Goal: Task Accomplishment & Management: Use online tool/utility

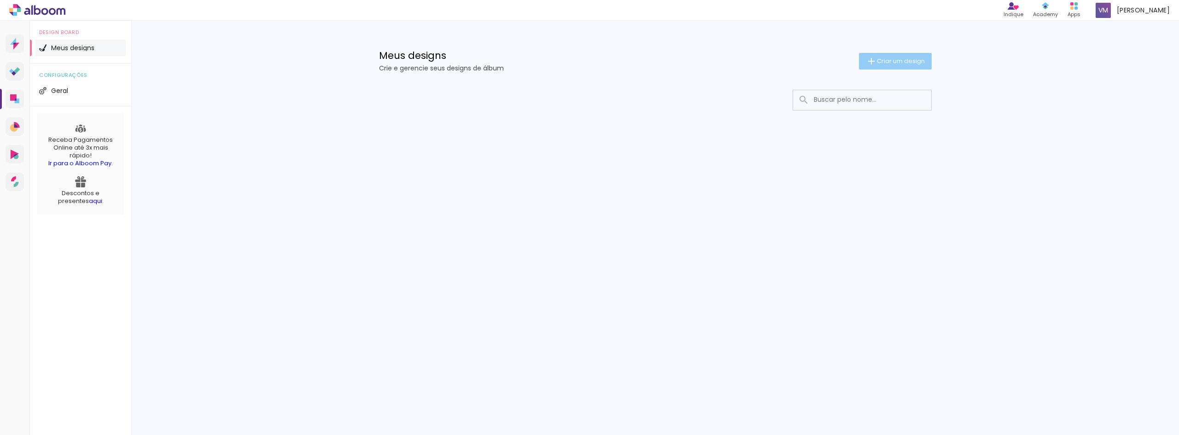
click at [903, 62] on span "Criar um design" at bounding box center [901, 61] width 48 height 6
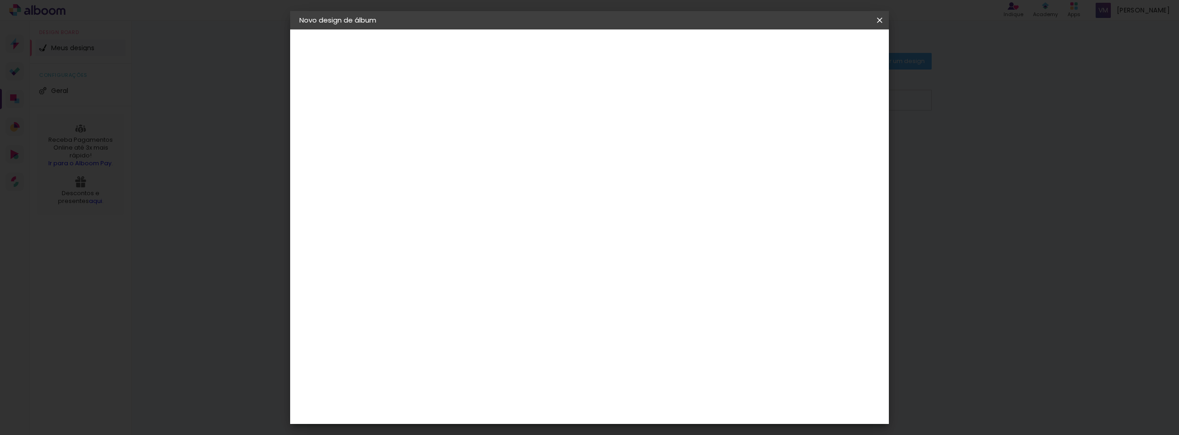
click at [450, 128] on input at bounding box center [450, 123] width 0 height 14
click at [450, 124] on input "MARI 15ANOS" at bounding box center [450, 123] width 0 height 14
type input "MARI 15 ANOS"
type paper-input "MARI 15 ANOS"
click at [0, 0] on slot "Avançar" at bounding box center [0, 0] width 0 height 0
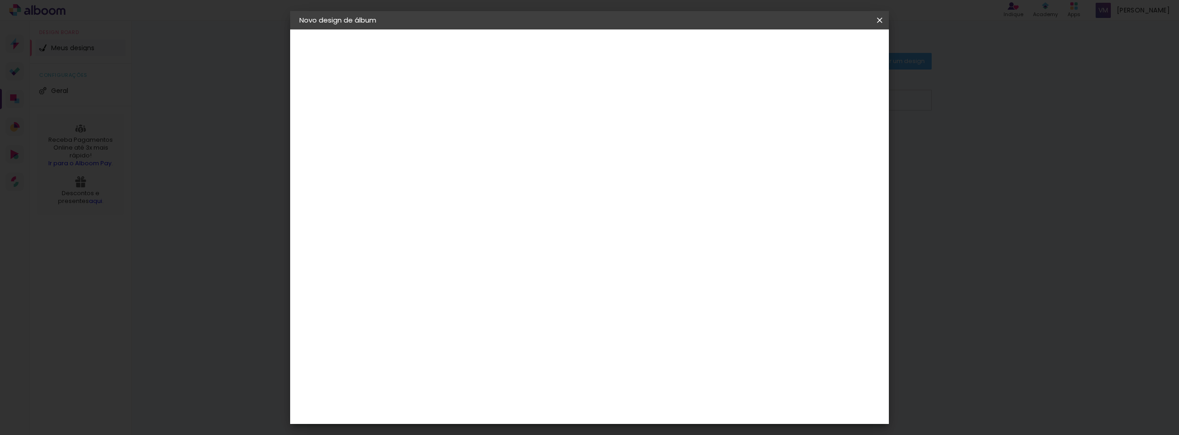
click at [508, 174] on input at bounding box center [473, 175] width 93 height 12
type input "I"
type input "INO"
type paper-input "INO"
click at [496, 192] on div "I" at bounding box center [464, 192] width 81 height 12
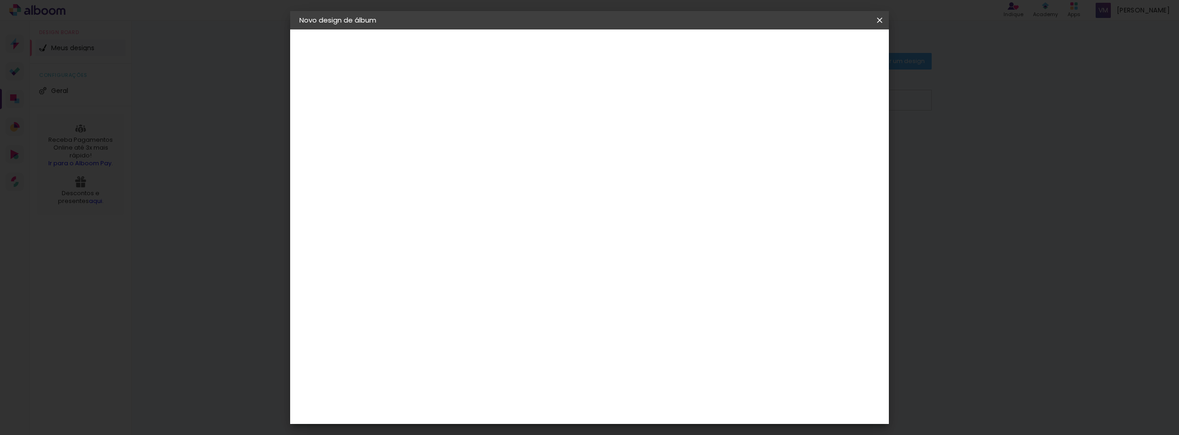
click at [493, 203] on paper-item "Inove" at bounding box center [464, 208] width 81 height 20
click at [0, 0] on slot "Tamanho Livre" at bounding box center [0, 0] width 0 height 0
click at [505, 214] on paper-item "Inove" at bounding box center [464, 208] width 81 height 20
click at [598, 55] on paper-button "Avançar" at bounding box center [574, 49] width 45 height 16
click at [576, 186] on span "20.3 × 50 cm" at bounding box center [561, 183] width 30 height 19
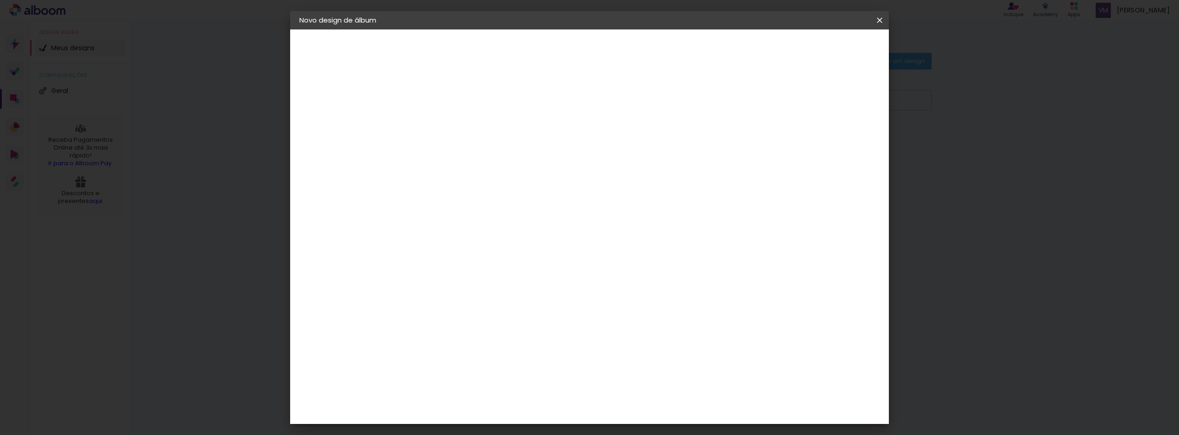
click at [576, 192] on span "20.3 × 60 cm" at bounding box center [561, 201] width 30 height 19
click at [600, 56] on paper-button "Avançar" at bounding box center [577, 49] width 45 height 16
click at [578, 159] on div "30 cm Largura da página 20.3 cm Altura 60 cm Largura da lâmina (2 páginas) 5 mm…" at bounding box center [627, 147] width 407 height 74
click at [791, 250] on quentale-layouter at bounding box center [627, 221] width 334 height 113
click at [807, 99] on div "Mostrar sangria" at bounding box center [800, 100] width 61 height 12
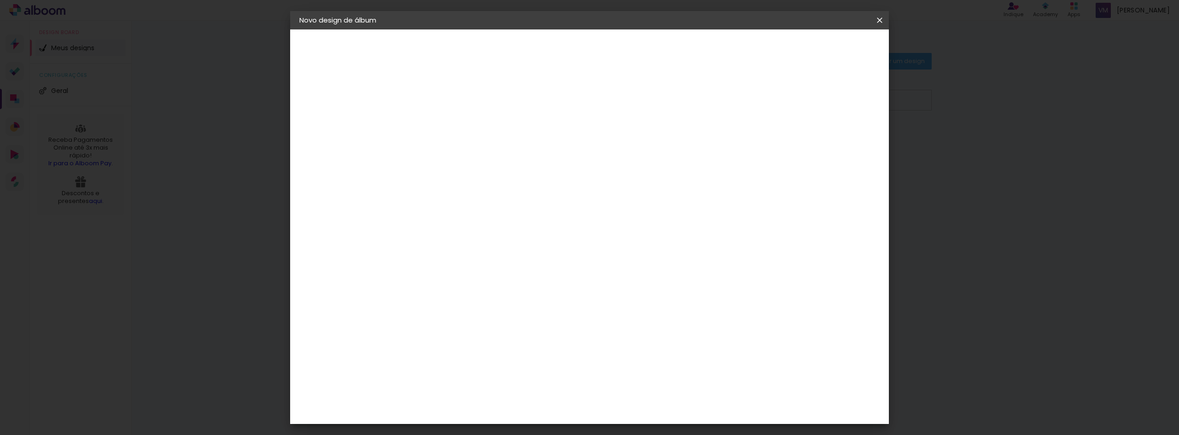
type paper-checkbox "on"
click at [822, 52] on span "Iniciar design" at bounding box center [801, 49] width 42 height 6
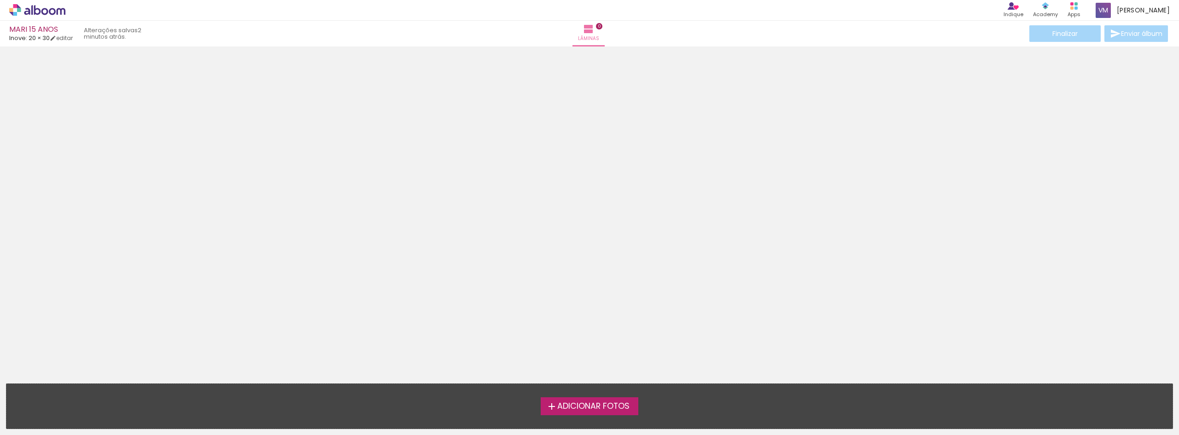
click at [627, 409] on span "Adicionar Fotos" at bounding box center [593, 406] width 72 height 8
click at [0, 0] on input "file" at bounding box center [0, 0] width 0 height 0
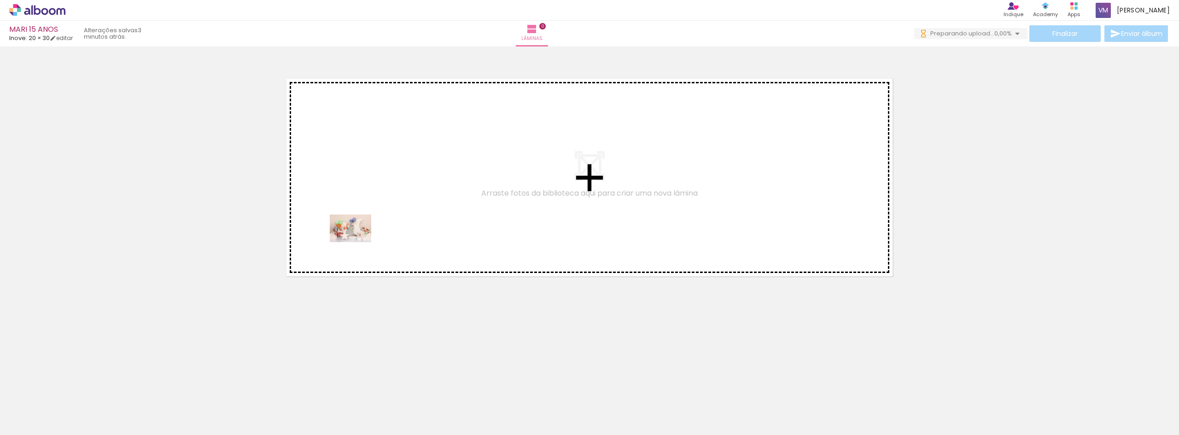
drag, startPoint x: 96, startPoint y: 412, endPoint x: 385, endPoint y: 227, distance: 342.8
click at [385, 227] on quentale-workspace at bounding box center [589, 217] width 1179 height 435
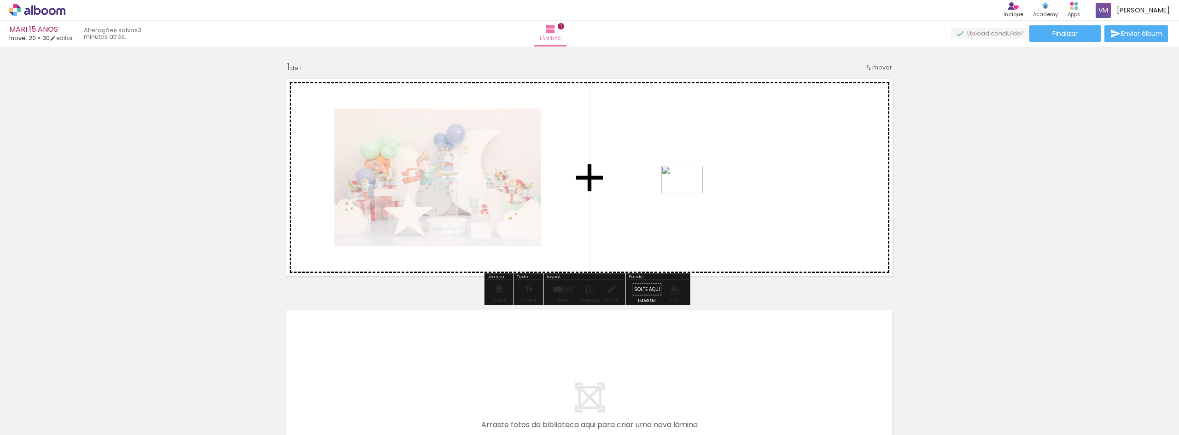
drag, startPoint x: 151, startPoint y: 412, endPoint x: 702, endPoint y: 189, distance: 595.1
click at [702, 189] on quentale-workspace at bounding box center [589, 217] width 1179 height 435
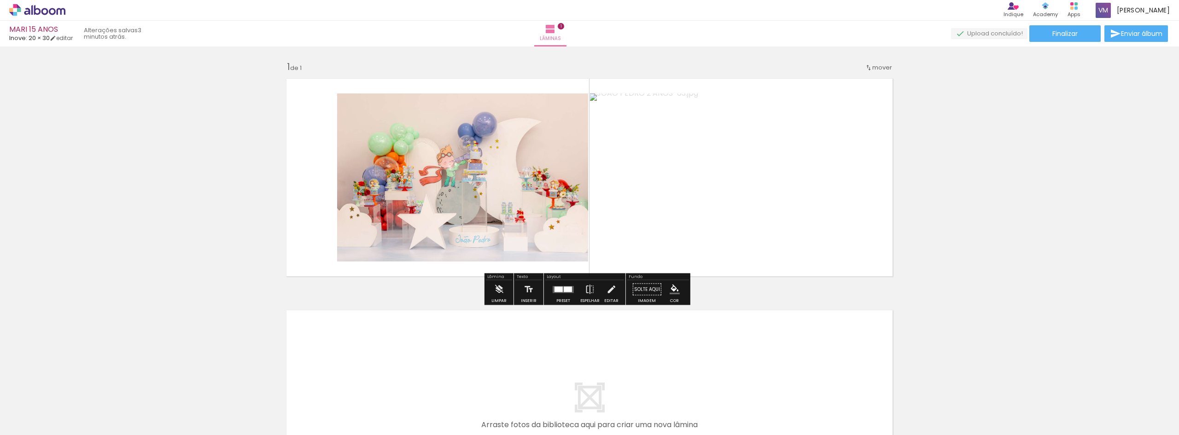
click at [512, 189] on quentale-photo at bounding box center [462, 177] width 251 height 168
click at [566, 250] on quentale-photo at bounding box center [462, 177] width 251 height 168
drag, startPoint x: 576, startPoint y: 262, endPoint x: 567, endPoint y: 252, distance: 13.7
click at [567, 252] on quentale-layouter at bounding box center [589, 177] width 617 height 209
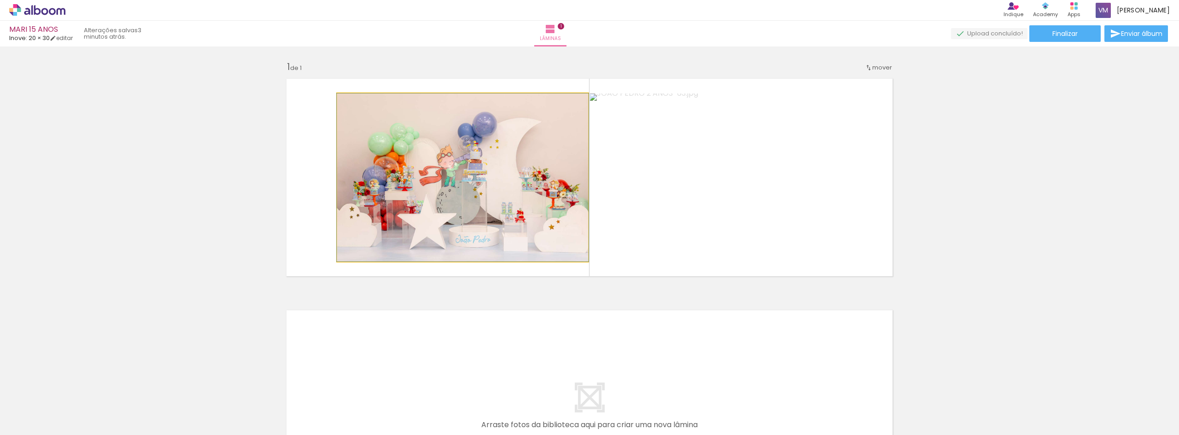
click at [567, 252] on quentale-photo at bounding box center [462, 177] width 251 height 168
drag, startPoint x: 567, startPoint y: 252, endPoint x: 545, endPoint y: 245, distance: 23.6
click at [575, 248] on quentale-photo at bounding box center [462, 177] width 251 height 168
click at [360, 110] on div at bounding box center [358, 103] width 15 height 15
drag, startPoint x: 356, startPoint y: 107, endPoint x: 351, endPoint y: 106, distance: 5.1
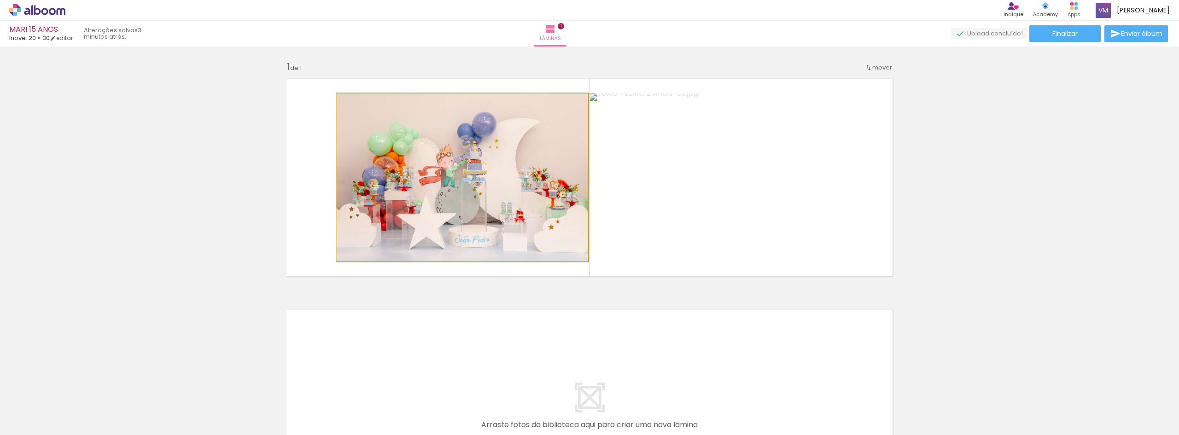
type paper-slider "100"
click at [351, 106] on div at bounding box center [358, 103] width 15 height 15
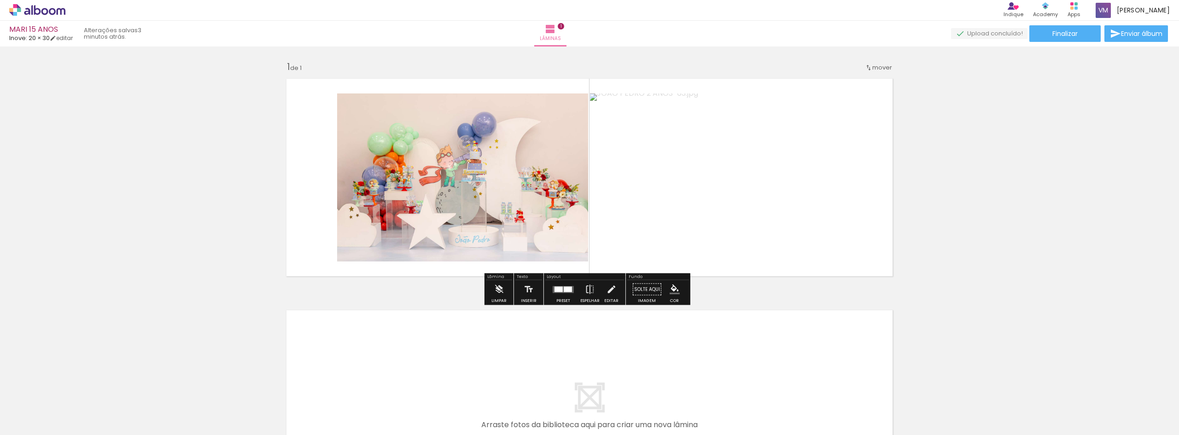
click at [565, 110] on quentale-photo at bounding box center [462, 177] width 251 height 168
click at [581, 100] on quentale-photo at bounding box center [462, 177] width 251 height 168
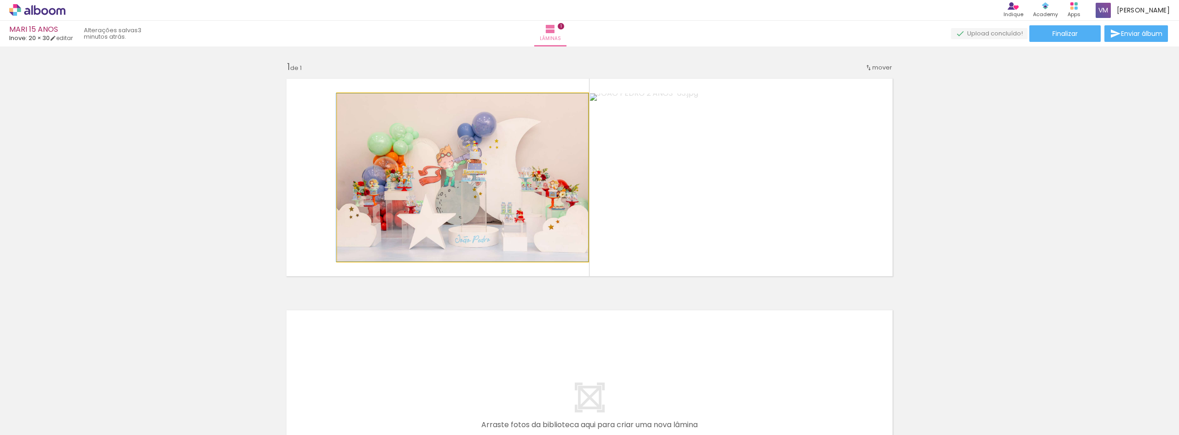
drag, startPoint x: 584, startPoint y: 97, endPoint x: 546, endPoint y: 105, distance: 38.8
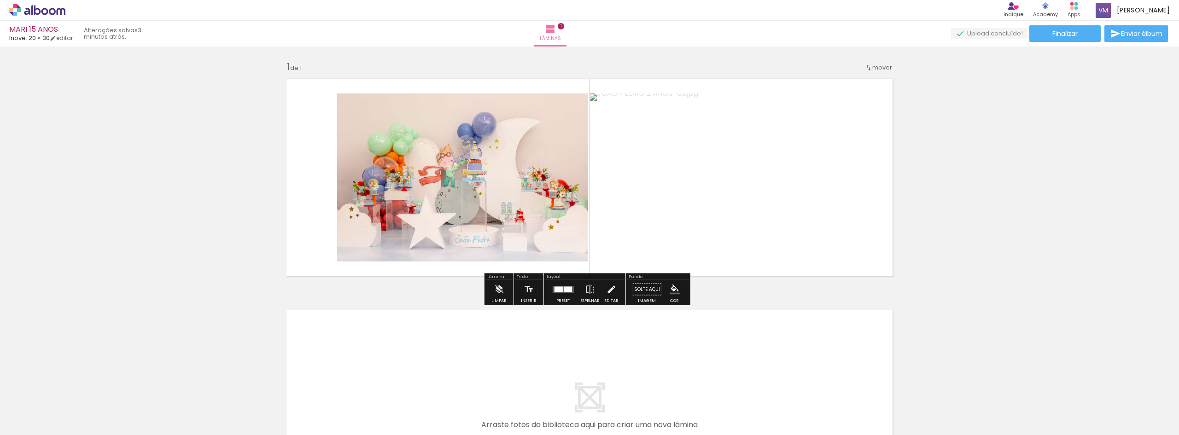
click at [570, 225] on quentale-photo at bounding box center [462, 177] width 251 height 168
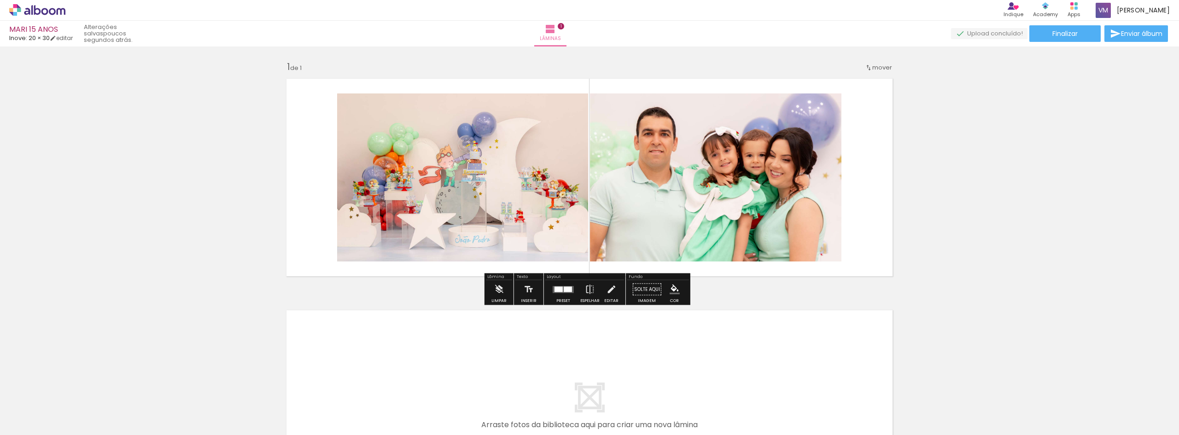
click at [519, 223] on quentale-photo at bounding box center [462, 177] width 251 height 168
click at [557, 290] on div at bounding box center [558, 289] width 8 height 6
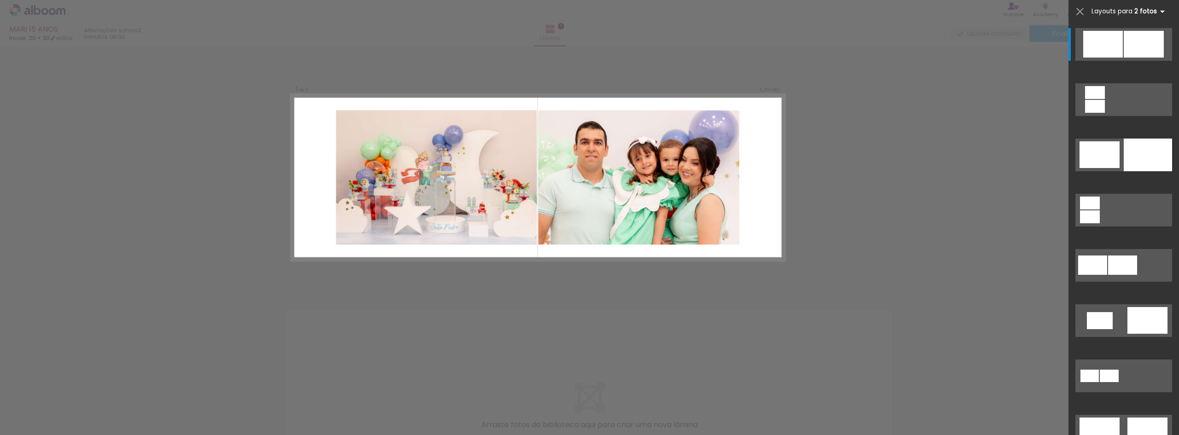
click at [1105, 15] on span "Layouts para" at bounding box center [1111, 11] width 41 height 9
click at [1105, 14] on span "Layouts para" at bounding box center [1111, 11] width 41 height 9
click at [1150, 10] on b "2 fotos" at bounding box center [1151, 11] width 34 height 9
click at [1157, 11] on iron-icon at bounding box center [1162, 11] width 11 height 11
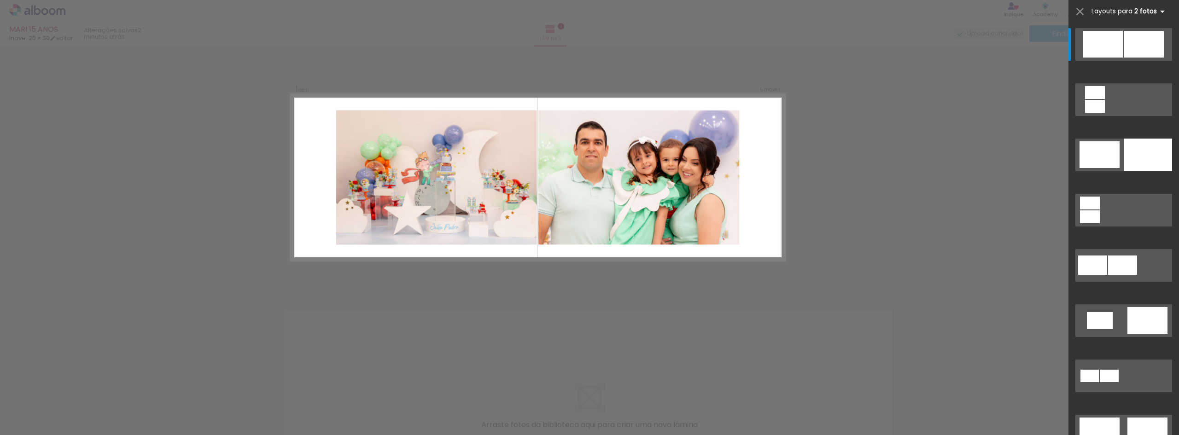
drag, startPoint x: 1153, startPoint y: 12, endPoint x: 1147, endPoint y: 10, distance: 6.1
click at [1147, 10] on b "2 fotos" at bounding box center [1151, 11] width 34 height 9
click at [1158, 13] on iron-icon at bounding box center [1162, 11] width 11 height 11
click at [1080, 13] on iron-icon at bounding box center [1079, 11] width 13 height 13
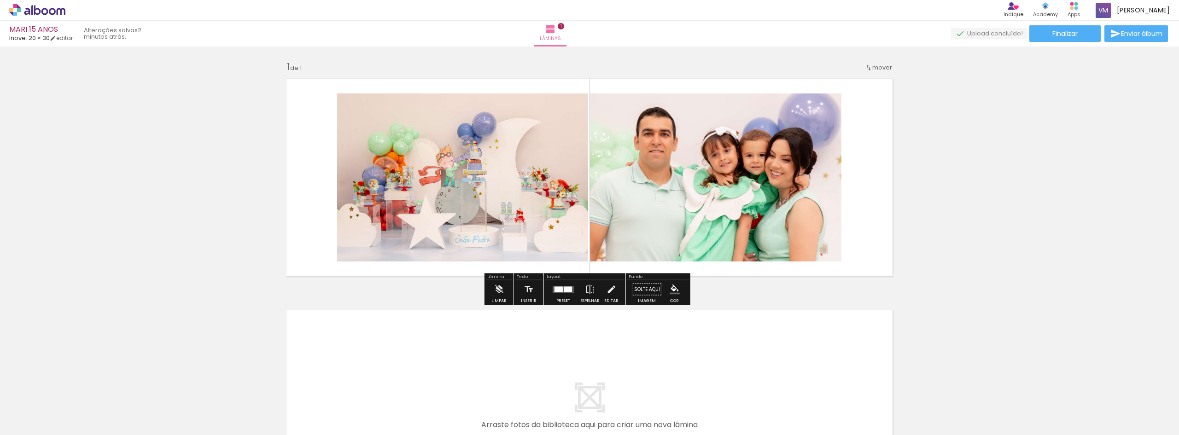
click at [667, 212] on quentale-photo at bounding box center [715, 177] width 251 height 168
click at [18, 422] on iron-icon at bounding box center [13, 422] width 11 height 11
click at [0, 0] on input "file" at bounding box center [0, 0] width 0 height 0
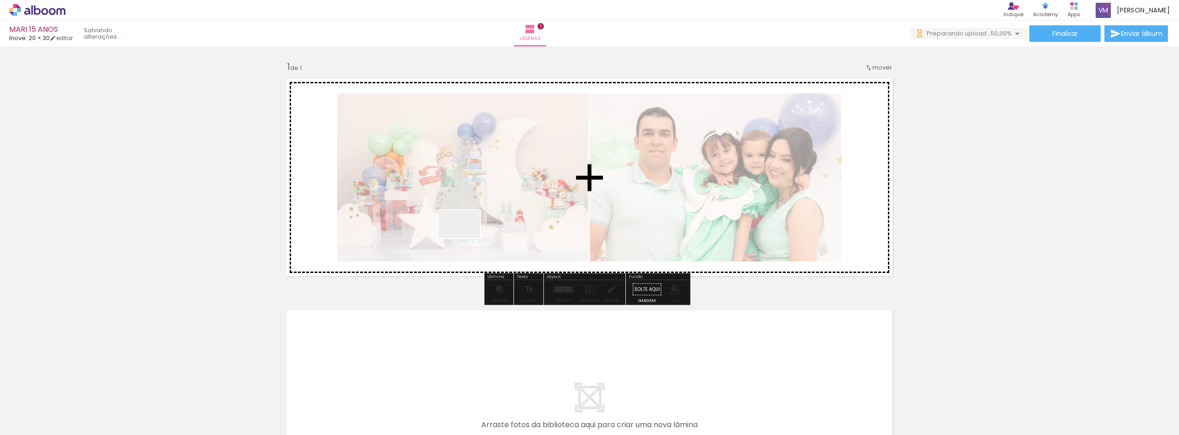
drag, startPoint x: 198, startPoint y: 414, endPoint x: 466, endPoint y: 235, distance: 322.0
click at [466, 235] on quentale-workspace at bounding box center [589, 217] width 1179 height 435
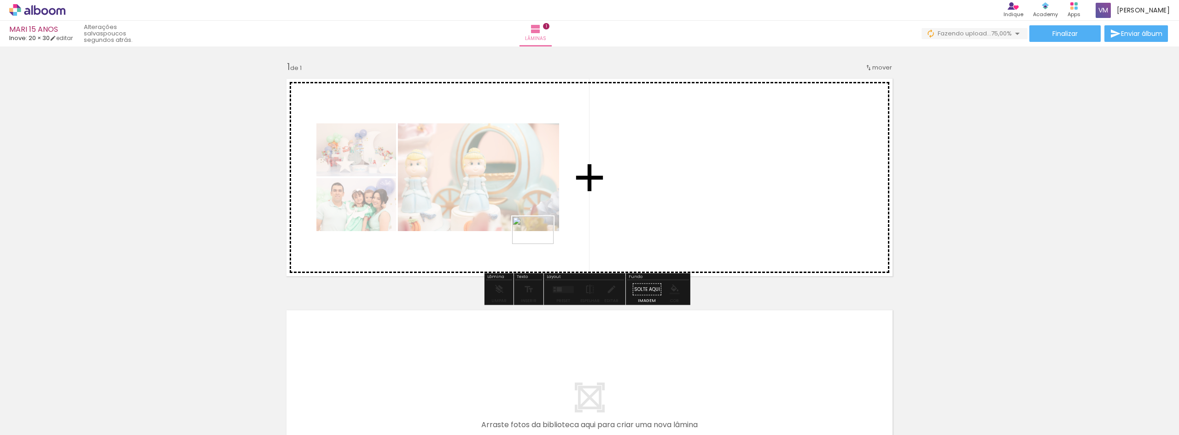
drag, startPoint x: 255, startPoint y: 402, endPoint x: 535, endPoint y: 225, distance: 331.6
click at [535, 225] on quentale-workspace at bounding box center [589, 217] width 1179 height 435
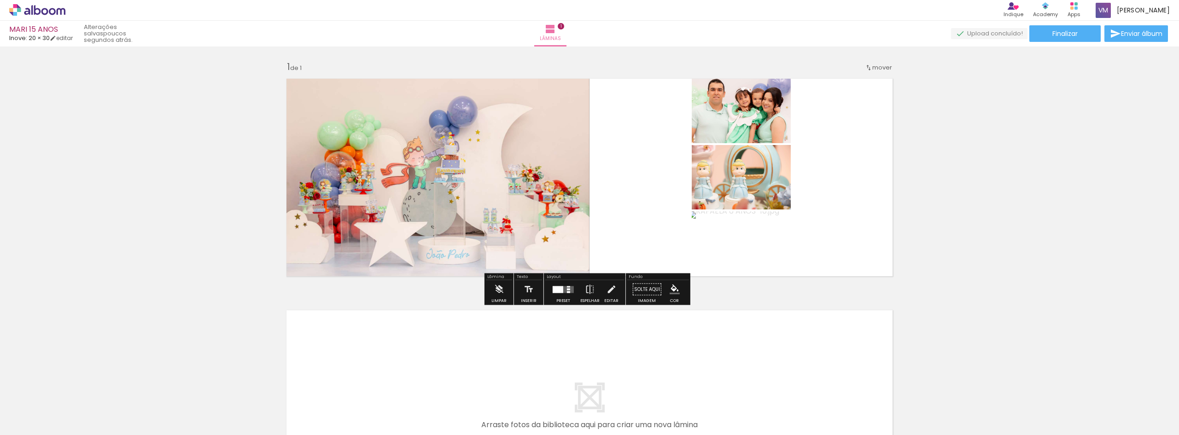
click at [819, 208] on quentale-layouter at bounding box center [589, 177] width 617 height 209
click at [553, 298] on div at bounding box center [563, 289] width 25 height 18
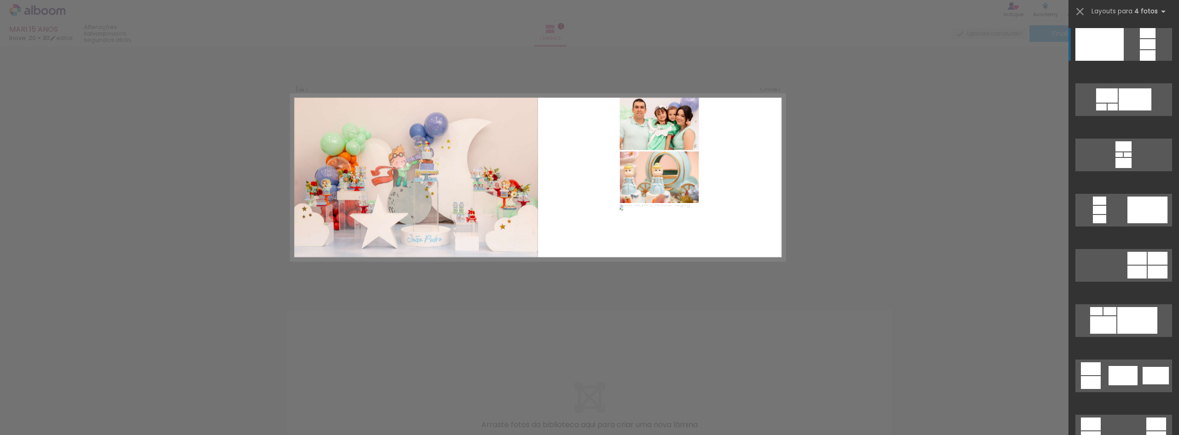
click at [51, 425] on paper-button "Adicionar Fotos" at bounding box center [28, 422] width 45 height 15
click at [0, 0] on input "file" at bounding box center [0, 0] width 0 height 0
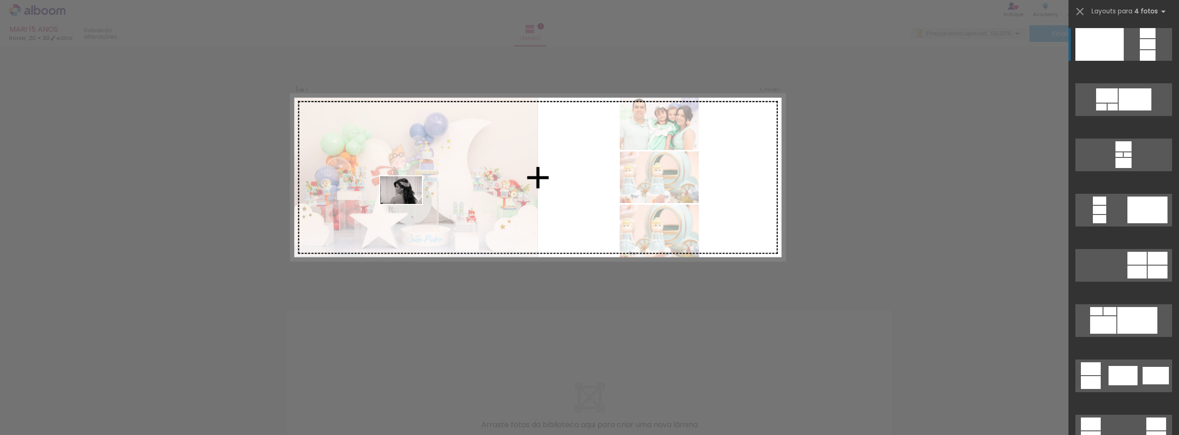
drag, startPoint x: 296, startPoint y: 419, endPoint x: 408, endPoint y: 204, distance: 242.6
click at [408, 204] on quentale-workspace at bounding box center [589, 217] width 1179 height 435
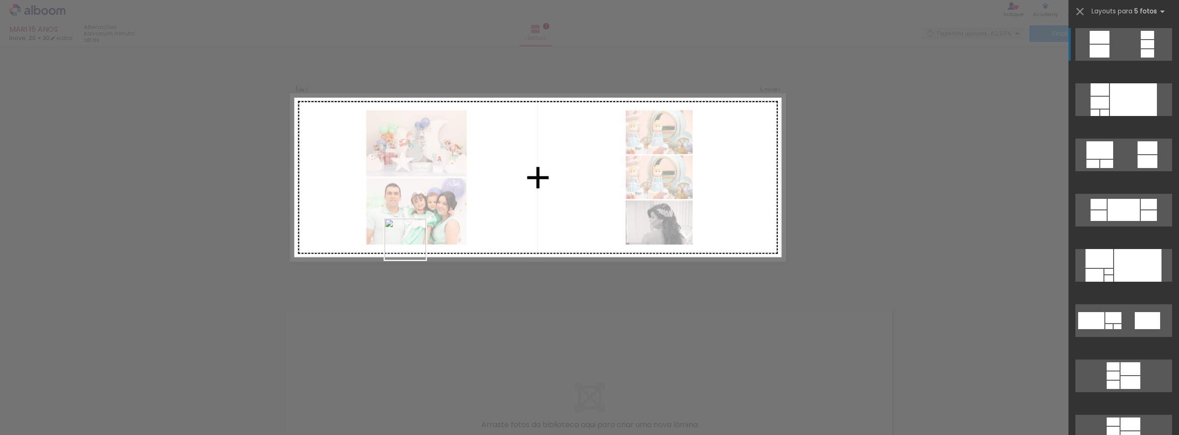
drag, startPoint x: 406, startPoint y: 406, endPoint x: 410, endPoint y: 315, distance: 90.8
click at [410, 202] on quentale-workspace at bounding box center [589, 217] width 1179 height 435
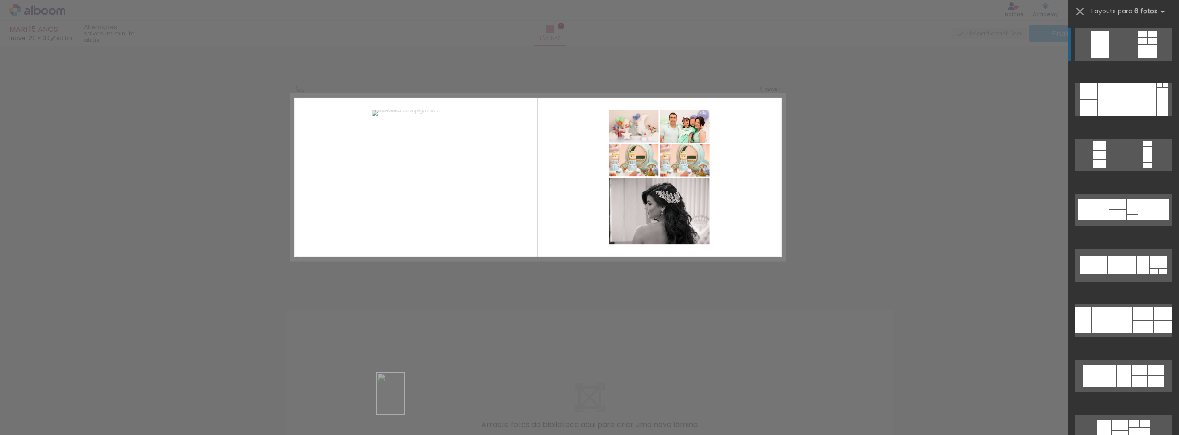
drag, startPoint x: 412, startPoint y: 407, endPoint x: 403, endPoint y: 407, distance: 8.3
click at [403, 407] on div at bounding box center [401, 404] width 30 height 46
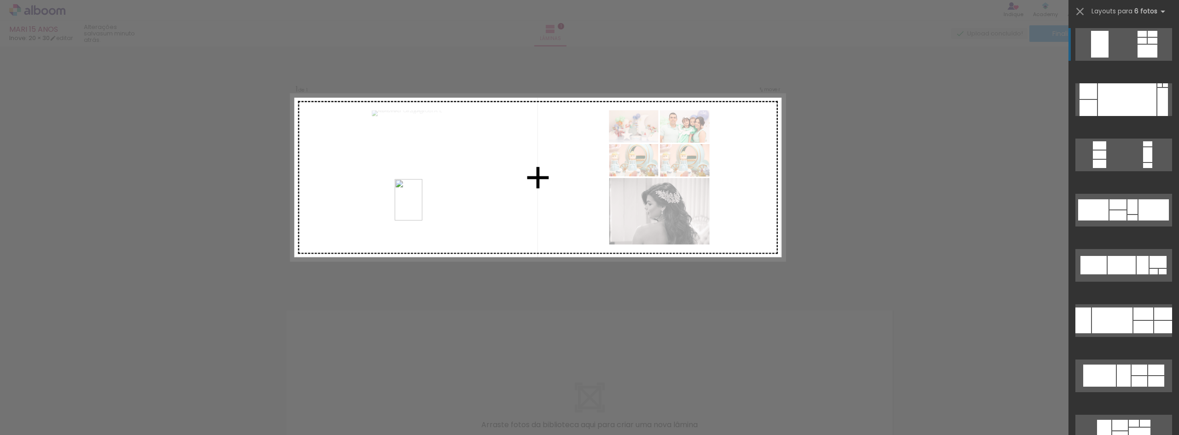
drag, startPoint x: 447, startPoint y: 406, endPoint x: 422, endPoint y: 207, distance: 200.9
click at [422, 207] on quentale-workspace at bounding box center [589, 217] width 1179 height 435
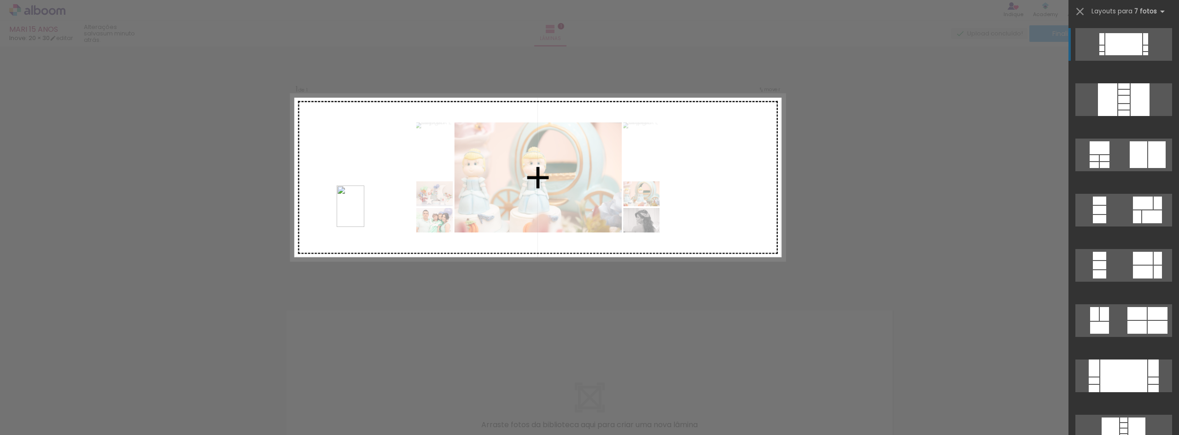
drag, startPoint x: 361, startPoint y: 397, endPoint x: 364, endPoint y: 213, distance: 184.7
click at [364, 213] on quentale-workspace at bounding box center [589, 217] width 1179 height 435
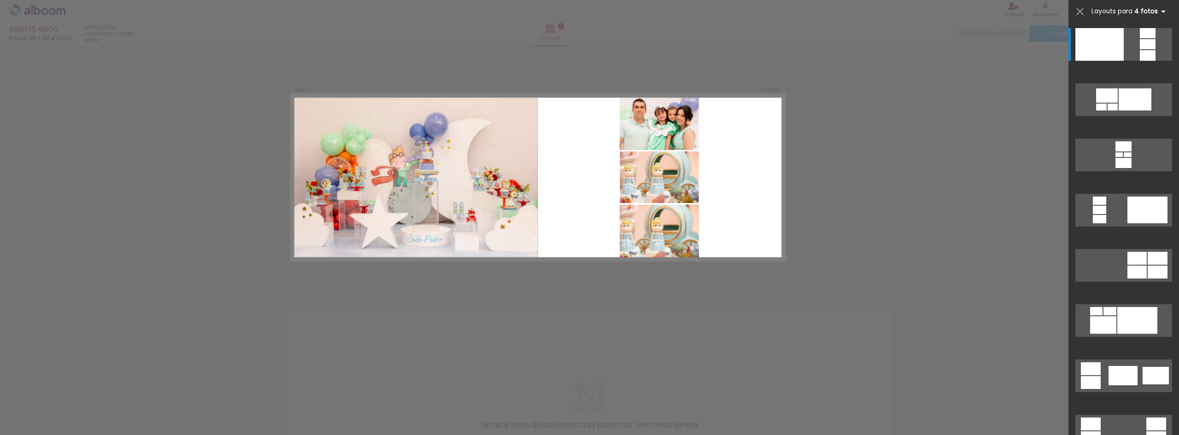
click at [1158, 13] on iron-icon at bounding box center [1162, 11] width 11 height 11
drag, startPoint x: 750, startPoint y: 299, endPoint x: 404, endPoint y: 377, distance: 354.8
click at [750, 300] on div "Confirmar Cancelar" at bounding box center [589, 289] width 1179 height 485
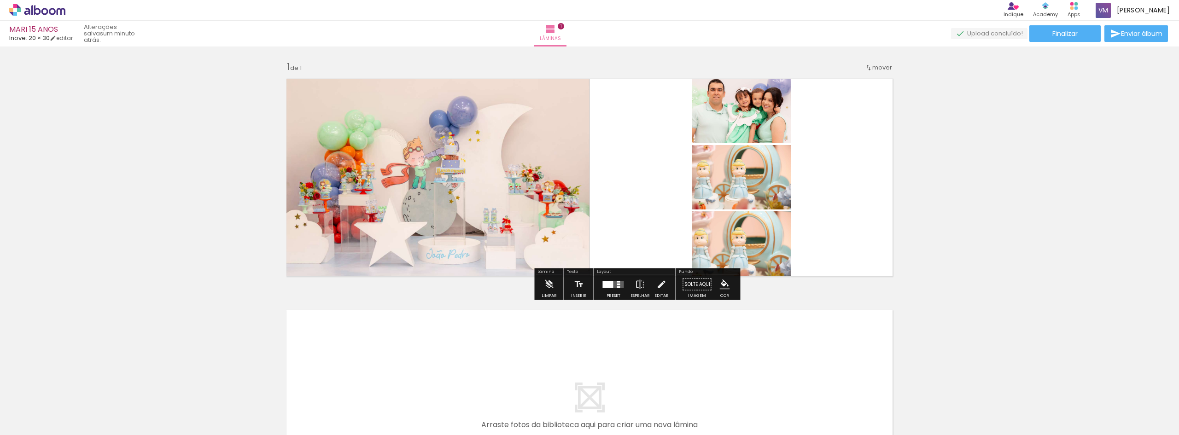
click at [822, 198] on quentale-layouter at bounding box center [589, 177] width 617 height 209
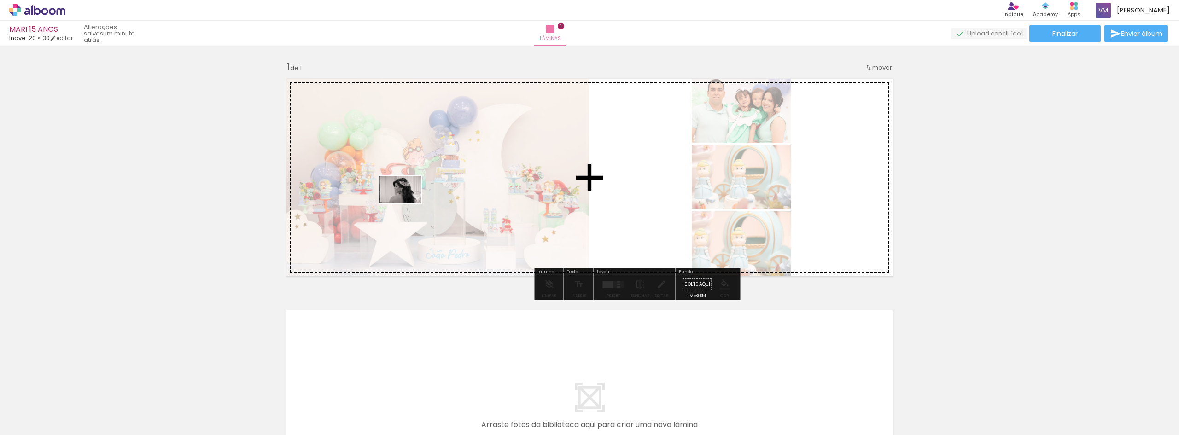
drag, startPoint x: 298, startPoint y: 409, endPoint x: 407, endPoint y: 204, distance: 232.5
click at [407, 204] on quentale-workspace at bounding box center [589, 217] width 1179 height 435
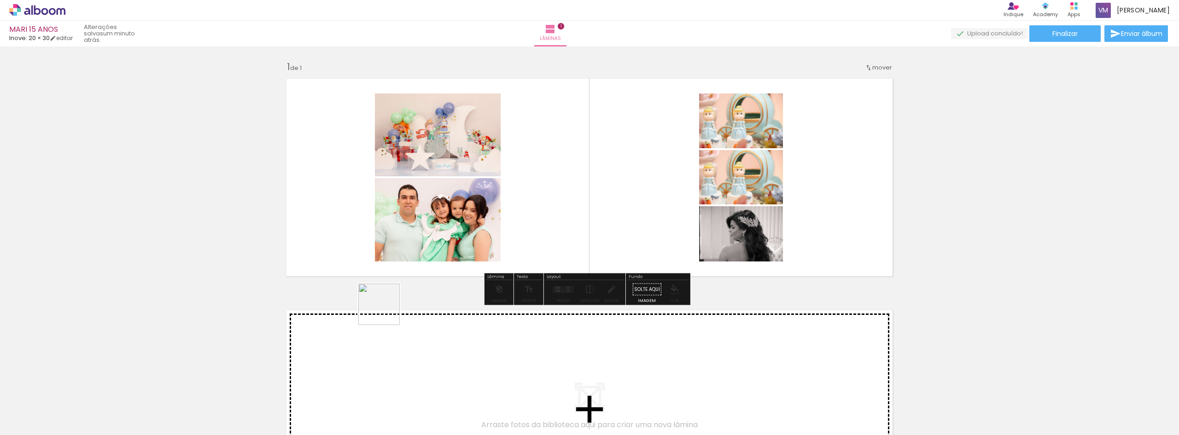
drag, startPoint x: 359, startPoint y: 420, endPoint x: 402, endPoint y: 207, distance: 217.0
click at [402, 207] on quentale-workspace at bounding box center [589, 217] width 1179 height 435
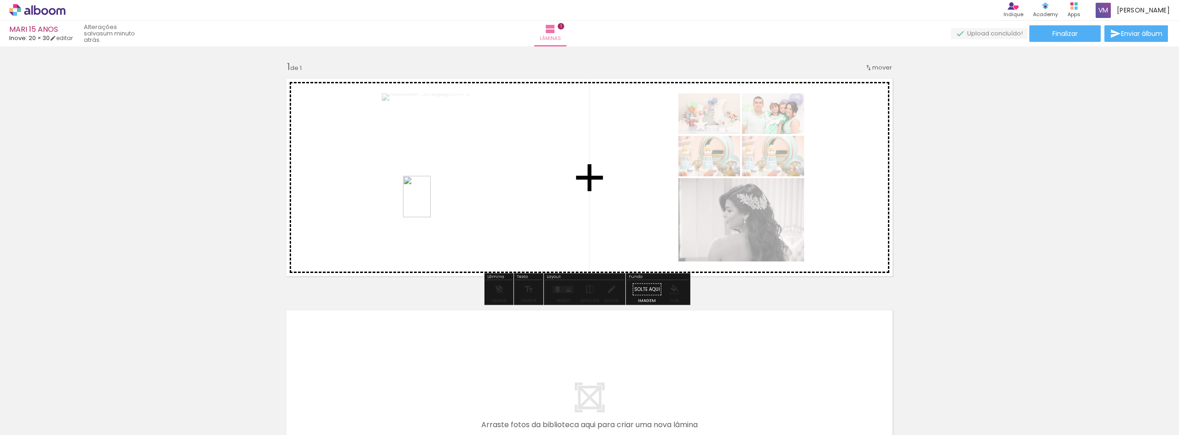
drag, startPoint x: 408, startPoint y: 414, endPoint x: 430, endPoint y: 204, distance: 212.0
click at [430, 204] on quentale-workspace at bounding box center [589, 217] width 1179 height 435
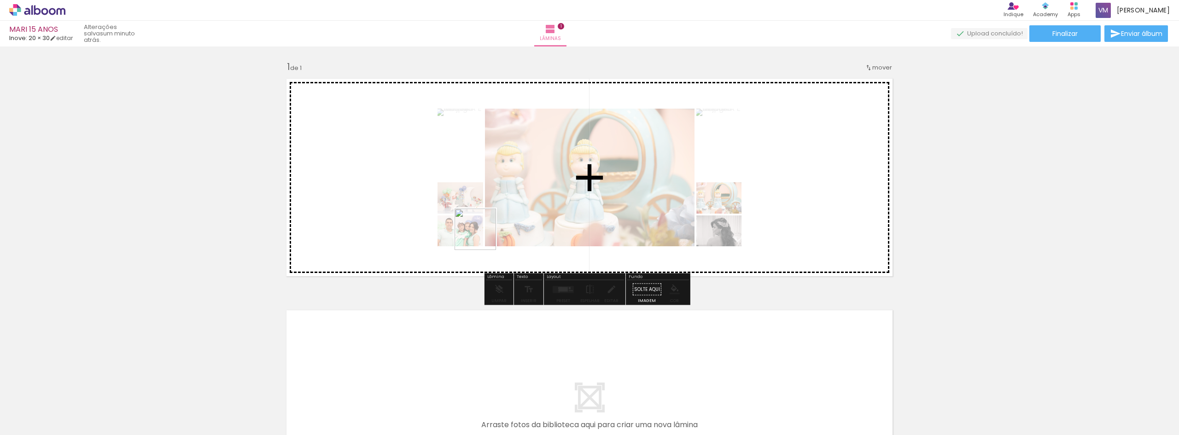
drag, startPoint x: 453, startPoint y: 402, endPoint x: 489, endPoint y: 194, distance: 211.3
click at [489, 194] on quentale-workspace at bounding box center [589, 217] width 1179 height 435
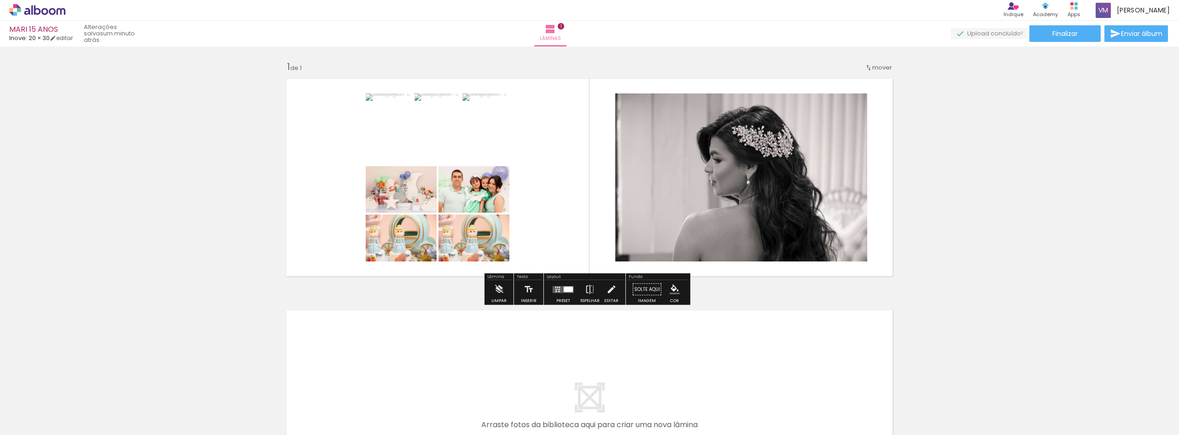
click at [560, 300] on div "Preset" at bounding box center [563, 301] width 14 height 4
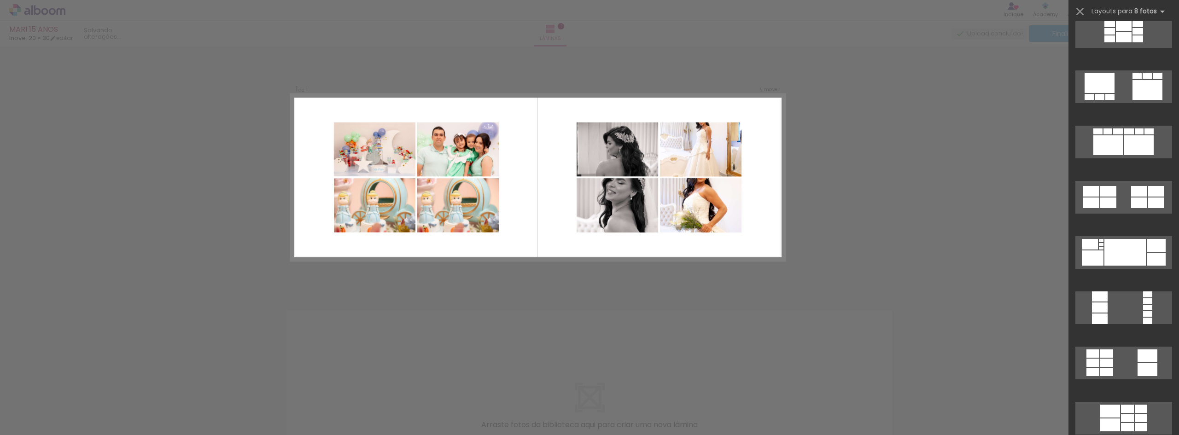
scroll to position [2072, 0]
